Goal: Information Seeking & Learning: Learn about a topic

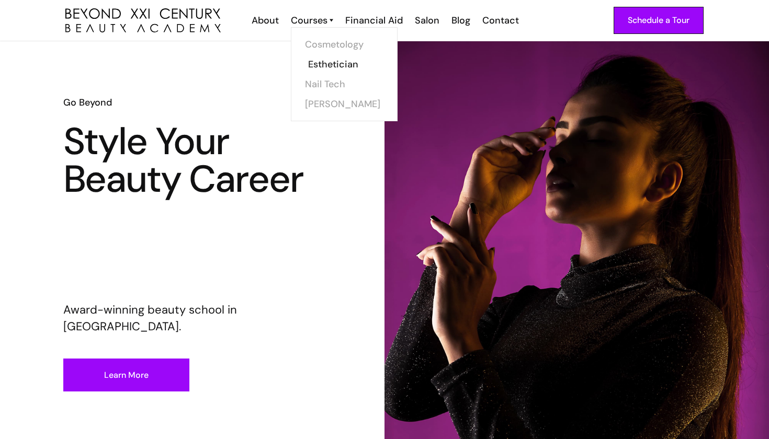
click at [325, 63] on link "Esthetician" at bounding box center [347, 64] width 78 height 20
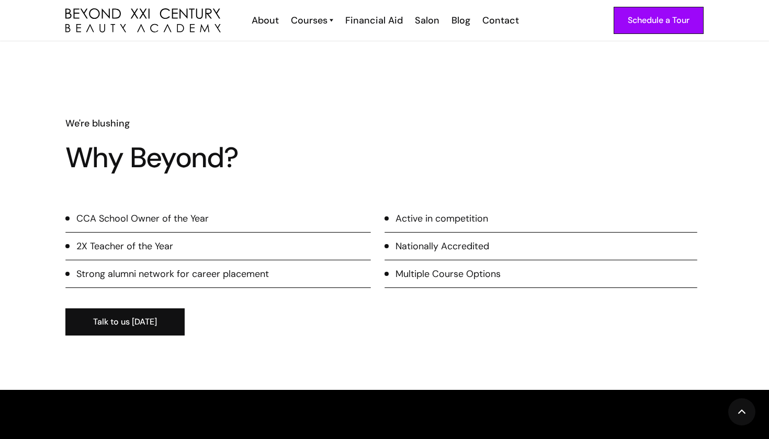
scroll to position [950, 0]
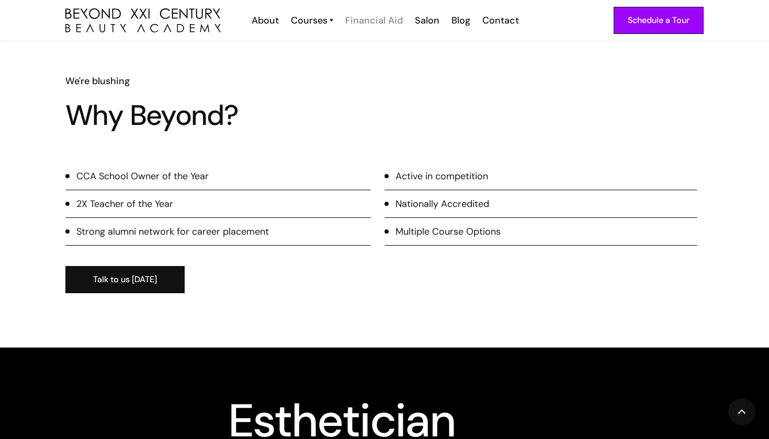
click at [375, 21] on div "Financial Aid" at bounding box center [374, 21] width 58 height 14
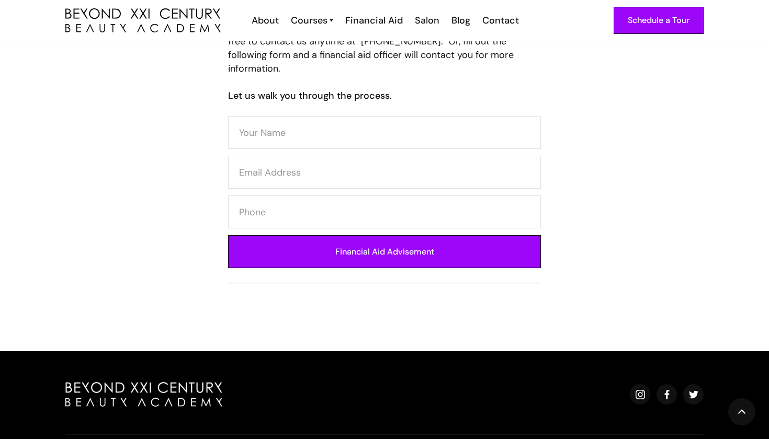
scroll to position [565, 0]
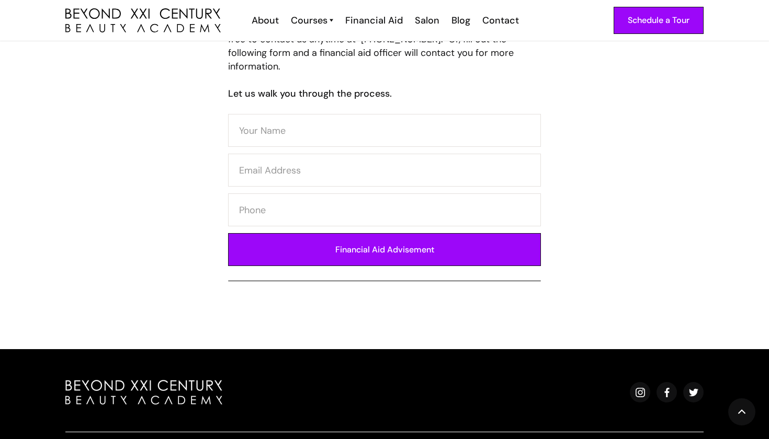
click at [499, 27] on div "Schedule a Tour About Cosmetology Esthetician Manicuring Barber Courses Cosmeto…" at bounding box center [384, 20] width 638 height 41
click at [272, 21] on div "About" at bounding box center [265, 21] width 27 height 14
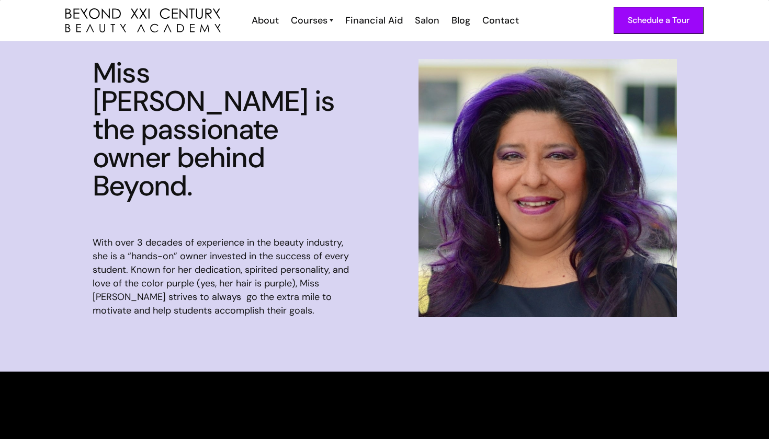
scroll to position [931, 0]
